Goal: Understand process/instructions: Learn how to perform a task or action

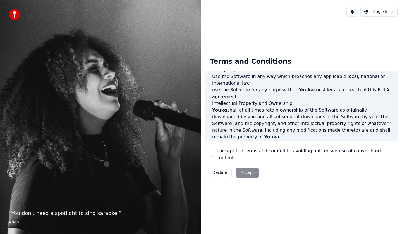
scroll to position [335, 0]
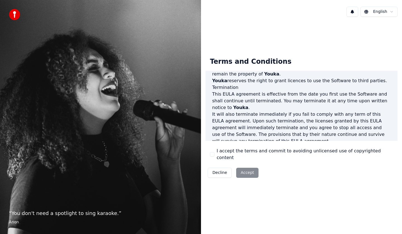
click at [248, 169] on div "Decline Accept" at bounding box center [233, 172] width 55 height 15
click at [223, 169] on button "Decline" at bounding box center [220, 173] width 24 height 10
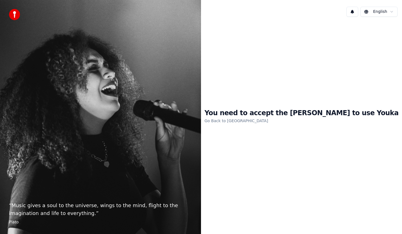
click at [261, 122] on link "Go Back to [GEOGRAPHIC_DATA]" at bounding box center [236, 120] width 64 height 9
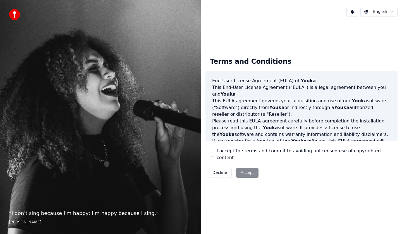
click at [242, 168] on div "Decline Accept" at bounding box center [233, 172] width 55 height 15
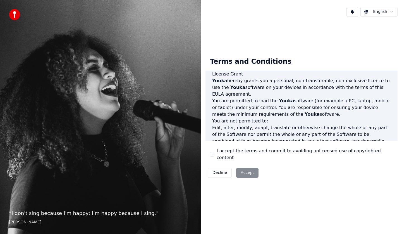
scroll to position [339, 0]
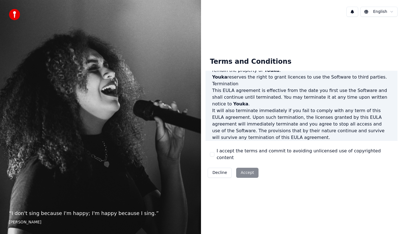
click at [248, 168] on div "Decline Accept" at bounding box center [233, 172] width 55 height 15
click at [311, 141] on div "End-User License Agreement ([PERSON_NAME]) of Youka This End-User License Agree…" at bounding box center [302, 106] width 192 height 70
click at [266, 158] on div "Terms and Conditions End-User License Agreement ([PERSON_NAME]) of Youka This E…" at bounding box center [302, 116] width 192 height 127
drag, startPoint x: 244, startPoint y: 166, endPoint x: 243, endPoint y: 168, distance: 2.9
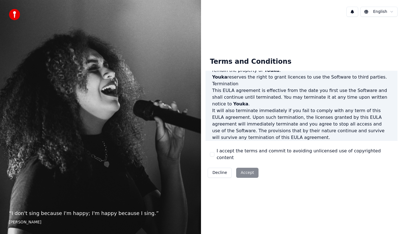
click at [244, 166] on div "Decline Accept" at bounding box center [233, 172] width 55 height 15
click at [243, 169] on div "Decline Accept" at bounding box center [233, 172] width 55 height 15
click at [265, 169] on div "Terms and Conditions End-User License Agreement ([PERSON_NAME]) of Youka This E…" at bounding box center [302, 116] width 192 height 127
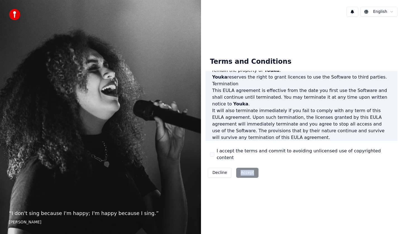
click at [265, 169] on div "Terms and Conditions End-User License Agreement ([PERSON_NAME]) of Youka This E…" at bounding box center [302, 116] width 192 height 127
click at [248, 168] on div "Decline Accept" at bounding box center [233, 172] width 55 height 15
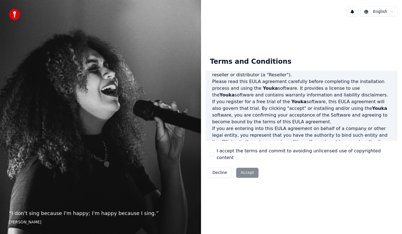
scroll to position [112, 0]
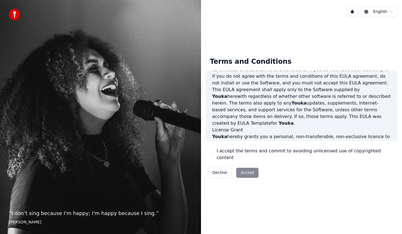
click at [263, 102] on p "This [PERSON_NAME] agreement shall apply only to the Software supplied by Youka…" at bounding box center [301, 106] width 179 height 40
drag, startPoint x: 287, startPoint y: 113, endPoint x: 335, endPoint y: 123, distance: 49.0
click at [287, 113] on p "This [PERSON_NAME] agreement shall apply only to the Software supplied by Youka…" at bounding box center [301, 106] width 179 height 40
click at [338, 133] on p "Youka hereby grants you a personal, non-transferable, non-exclusive licence to …" at bounding box center [301, 143] width 179 height 20
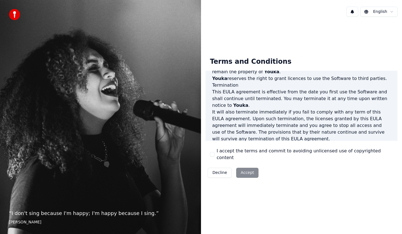
scroll to position [339, 0]
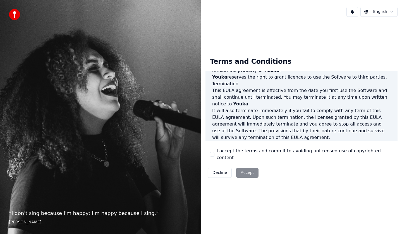
click at [246, 171] on div "Decline Accept" at bounding box center [233, 172] width 55 height 15
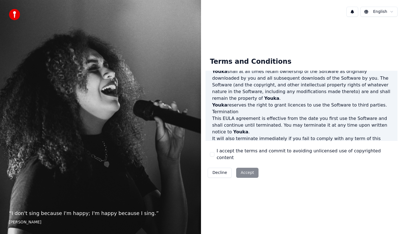
scroll to position [283, 0]
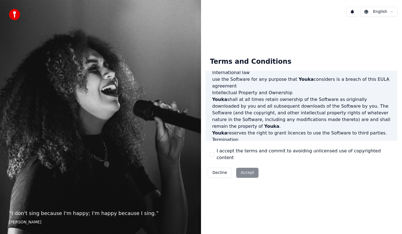
click at [317, 130] on p "Youka reserves the right to grant licences to use the Software to third parties." at bounding box center [301, 133] width 179 height 7
click at [231, 136] on h3 "Termination" at bounding box center [301, 139] width 179 height 7
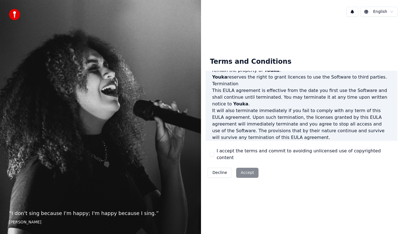
click at [244, 171] on div "Decline Accept" at bounding box center [233, 172] width 55 height 15
click at [247, 168] on div "Decline Accept" at bounding box center [233, 172] width 55 height 15
click at [248, 168] on div "Decline Accept" at bounding box center [233, 172] width 55 height 15
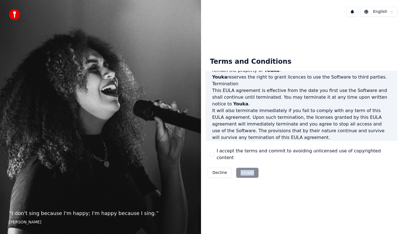
click at [374, 11] on html "“ I don't sing because I'm happy; I'm happy because I sing. ” [PERSON_NAME] [PE…" at bounding box center [201, 117] width 402 height 234
click at [354, 11] on html "“ I don't sing because I'm happy; I'm happy because I sing. ” [PERSON_NAME] [PE…" at bounding box center [201, 117] width 402 height 234
click at [354, 11] on button at bounding box center [353, 12] width 12 height 10
click at [363, 64] on div "Terms and Conditions End-User License Agreement ([PERSON_NAME]) of Youka This E…" at bounding box center [302, 116] width 192 height 127
click at [237, 169] on div "Decline Accept" at bounding box center [233, 172] width 55 height 15
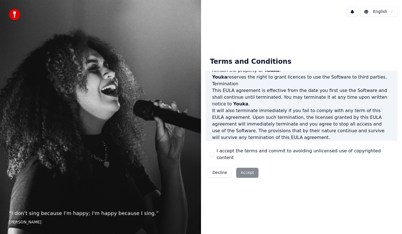
click at [241, 172] on div "Decline Accept" at bounding box center [233, 172] width 55 height 15
click at [241, 173] on div "Decline Accept" at bounding box center [233, 172] width 55 height 15
click at [242, 173] on div "Decline Accept" at bounding box center [233, 172] width 55 height 15
click at [249, 172] on div "Decline Accept" at bounding box center [233, 172] width 55 height 15
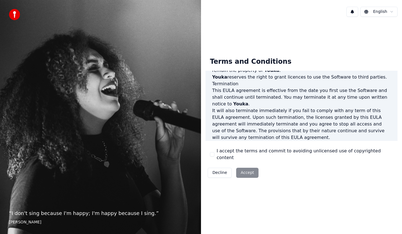
click at [262, 172] on div "Terms and Conditions End-User License Agreement ([PERSON_NAME]) of Youka This E…" at bounding box center [302, 116] width 192 height 127
click at [257, 171] on div "Decline Accept" at bounding box center [233, 172] width 55 height 15
click at [256, 170] on div "Decline Accept" at bounding box center [233, 172] width 55 height 15
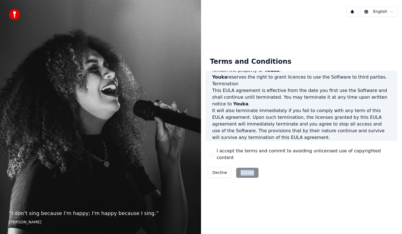
click at [256, 170] on div "Decline Accept" at bounding box center [233, 172] width 55 height 15
click at [256, 169] on div "Decline Accept" at bounding box center [233, 172] width 55 height 15
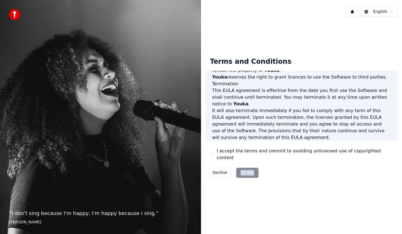
click at [256, 169] on div "Decline Accept" at bounding box center [233, 172] width 55 height 15
click at [256, 168] on div "Decline Accept" at bounding box center [233, 172] width 55 height 15
click at [257, 166] on div "Decline Accept" at bounding box center [233, 172] width 55 height 15
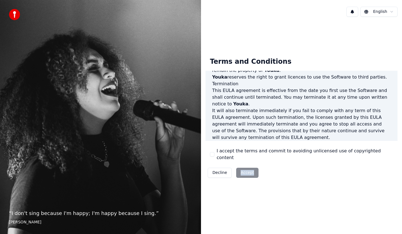
click at [257, 166] on div "Decline Accept" at bounding box center [233, 172] width 55 height 15
click at [254, 168] on div "Decline Accept" at bounding box center [233, 172] width 55 height 15
click at [254, 166] on div "Decline Accept" at bounding box center [233, 172] width 55 height 15
